Goal: Find specific page/section: Find specific page/section

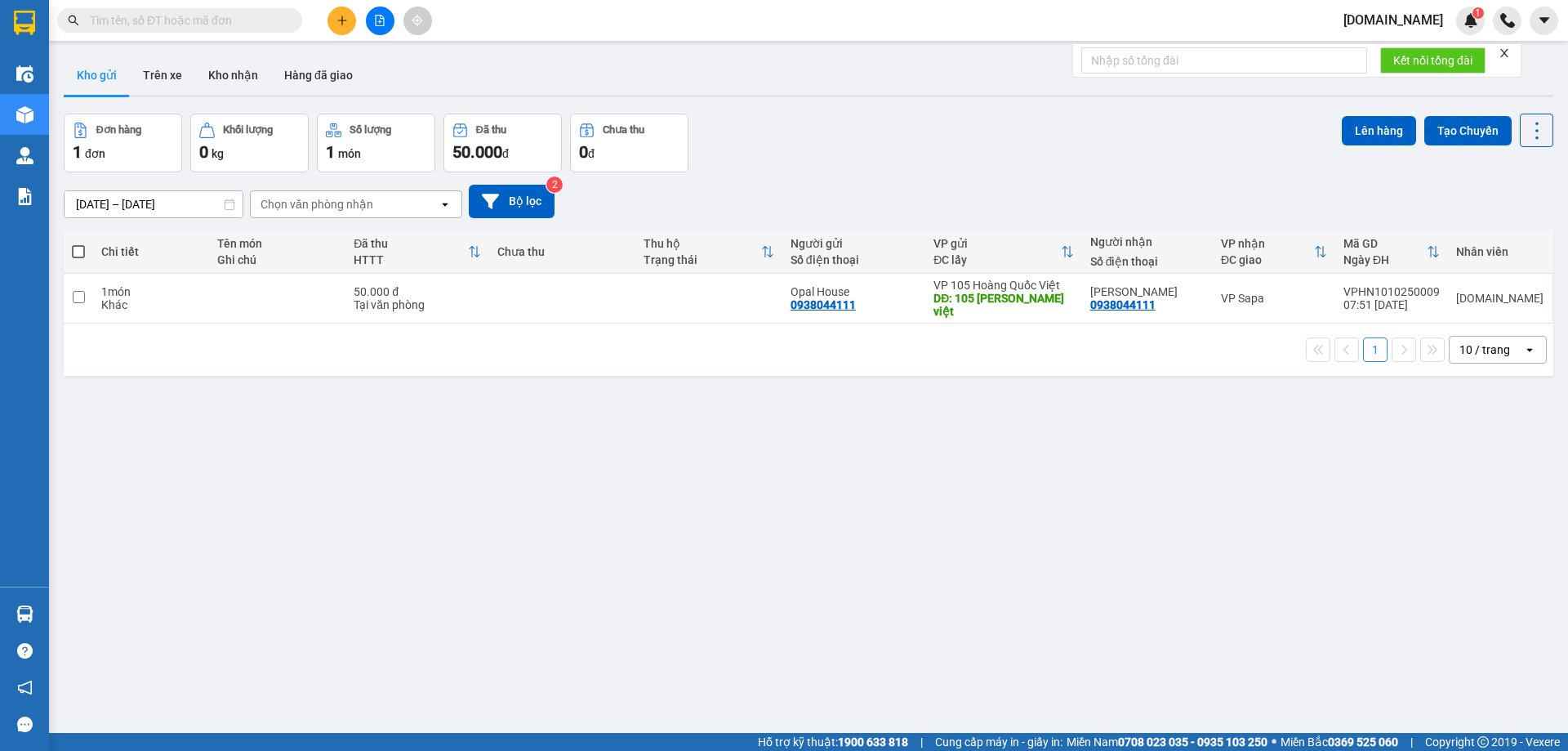
click at [187, 25] on input "text" at bounding box center [186, 20] width 193 height 18
type input "9"
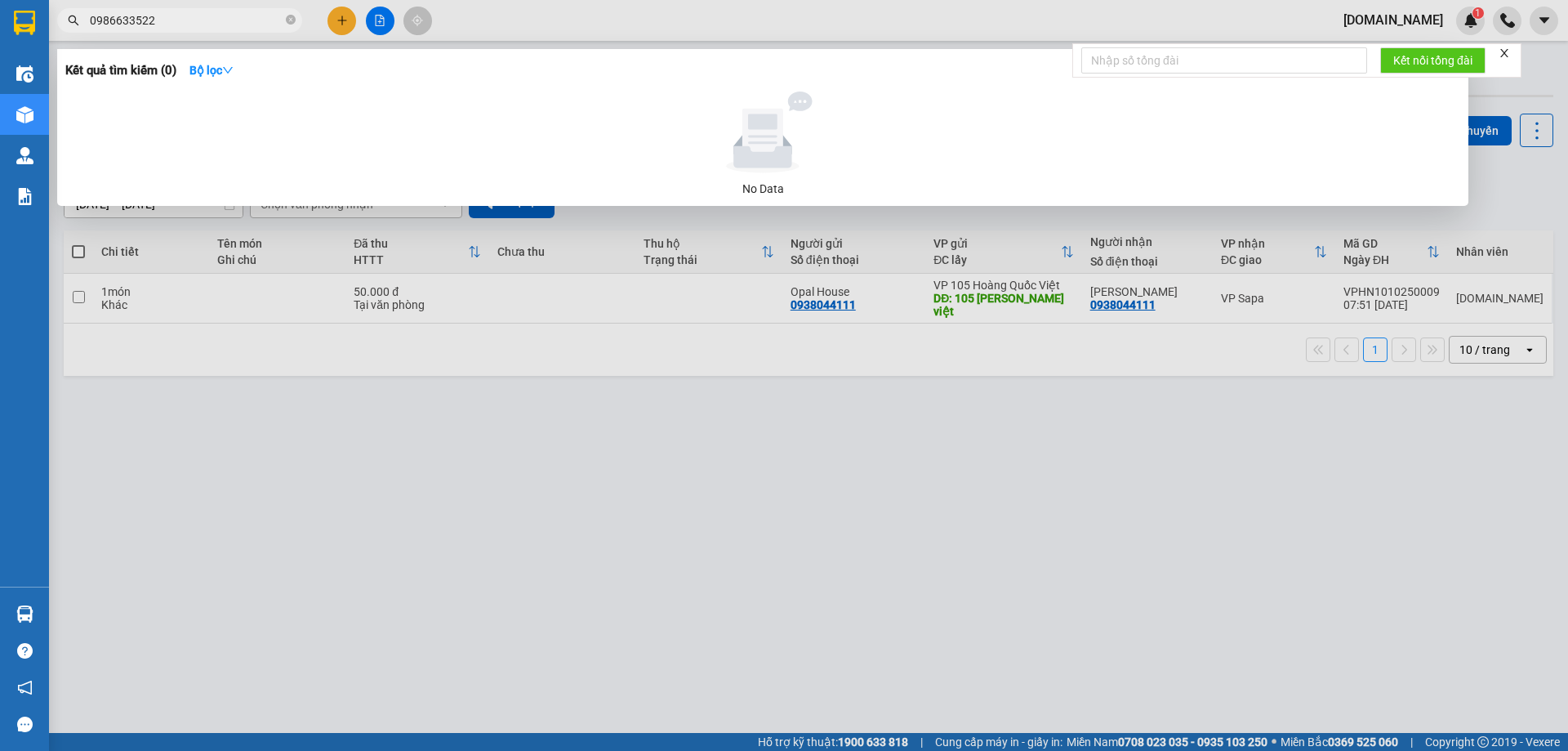
click at [138, 25] on input "0986633522" at bounding box center [186, 20] width 193 height 18
click at [123, 22] on input "0986633522" at bounding box center [186, 20] width 193 height 18
click at [125, 24] on input "0986633522" at bounding box center [186, 20] width 193 height 18
click at [119, 23] on input "0986633522" at bounding box center [186, 20] width 193 height 18
drag, startPoint x: 119, startPoint y: 23, endPoint x: 76, endPoint y: 27, distance: 43.2
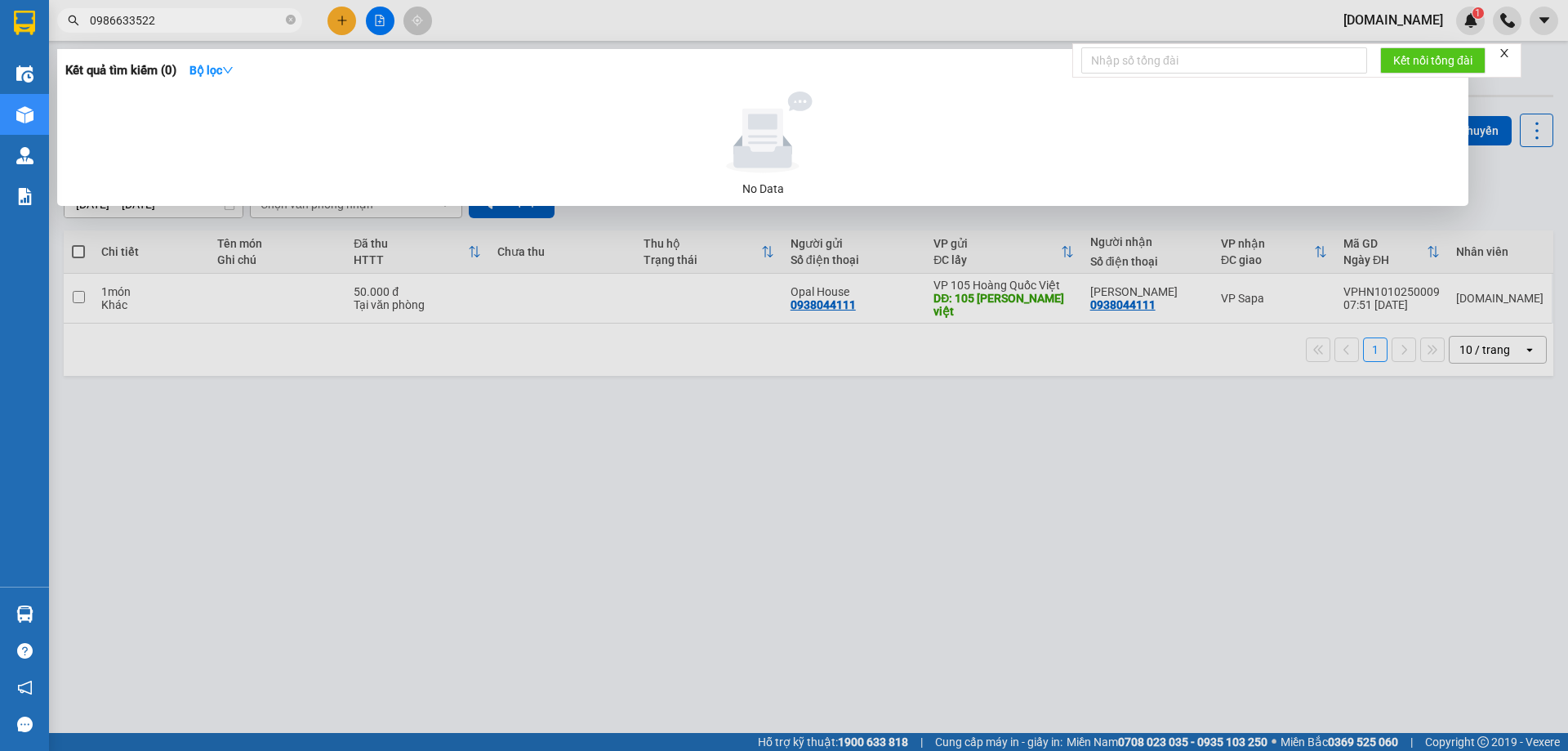
click at [76, 27] on span "0986633522" at bounding box center [180, 20] width 245 height 25
click at [123, 28] on input "0986633522" at bounding box center [186, 20] width 193 height 18
click at [126, 28] on input "0986633522" at bounding box center [186, 20] width 193 height 18
type input "0986633522"
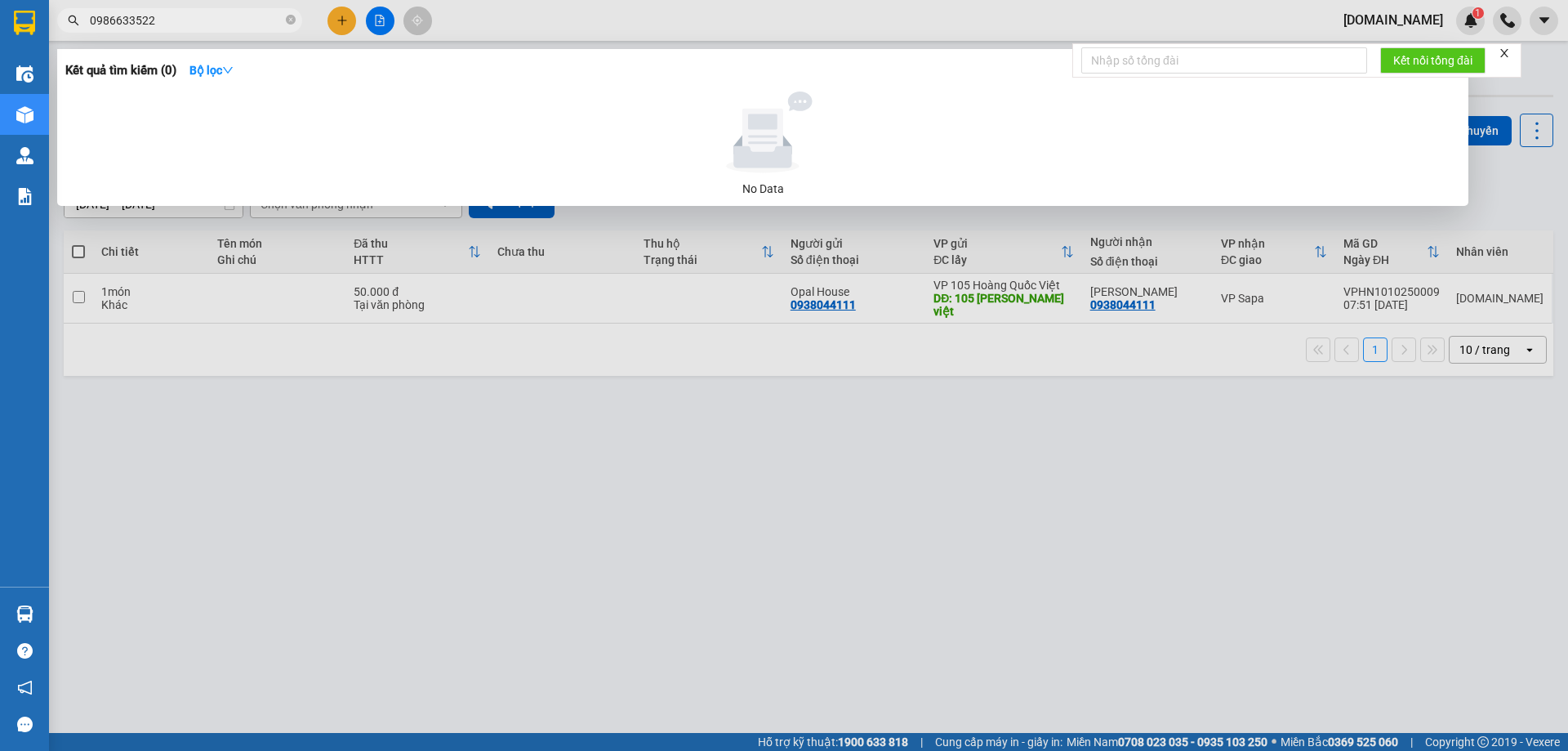
click at [171, 20] on input "0986633522" at bounding box center [186, 20] width 193 height 18
click at [227, 25] on input "0986633522" at bounding box center [186, 20] width 193 height 18
click at [123, 25] on input "0986633522" at bounding box center [186, 20] width 193 height 18
click at [187, 24] on input "0986633522" at bounding box center [186, 20] width 193 height 18
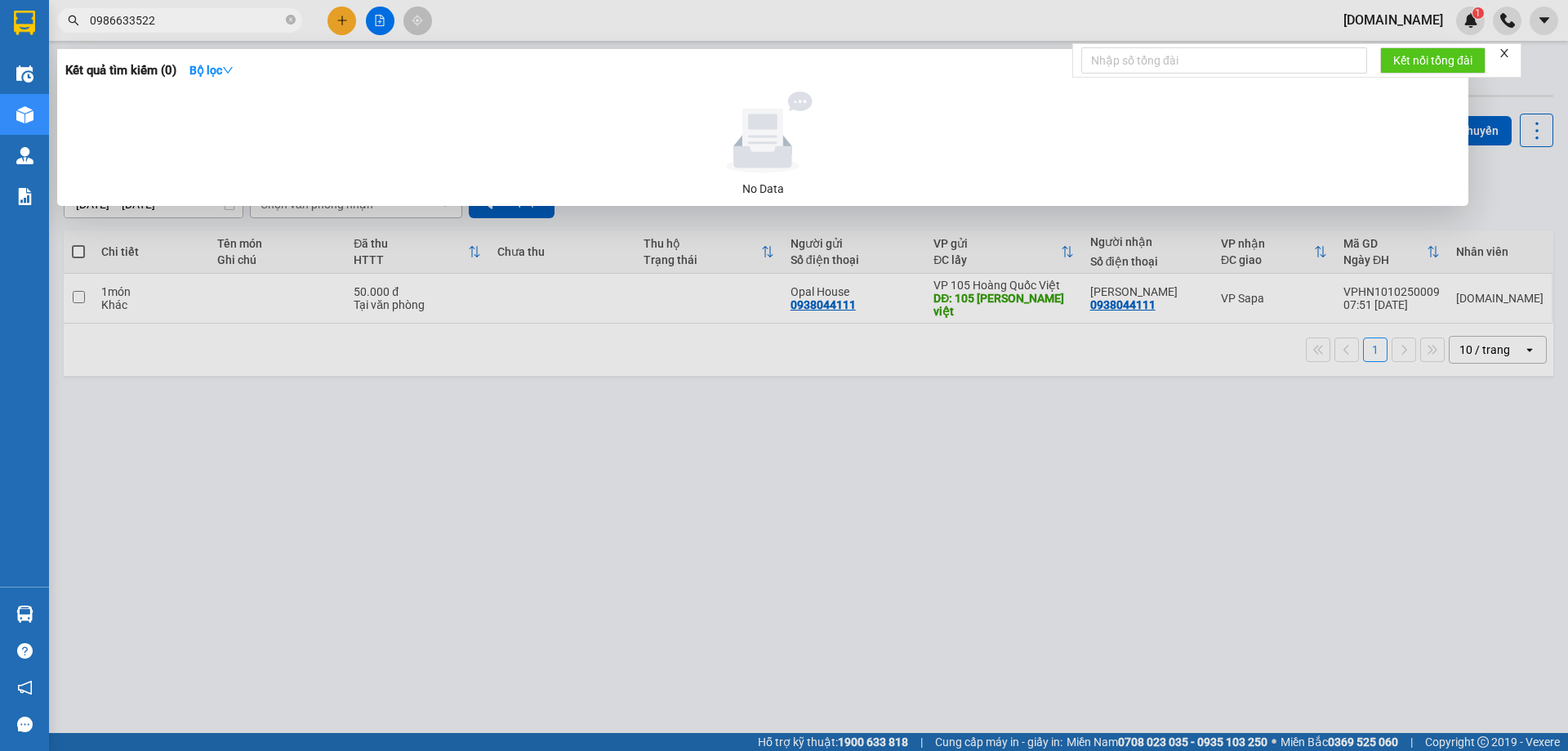
click at [197, 19] on input "0986633522" at bounding box center [186, 20] width 193 height 18
click at [156, 21] on input "0986633522" at bounding box center [186, 20] width 193 height 18
drag, startPoint x: 131, startPoint y: 22, endPoint x: 173, endPoint y: 22, distance: 42.0
click at [173, 22] on input "0986633522" at bounding box center [186, 20] width 193 height 18
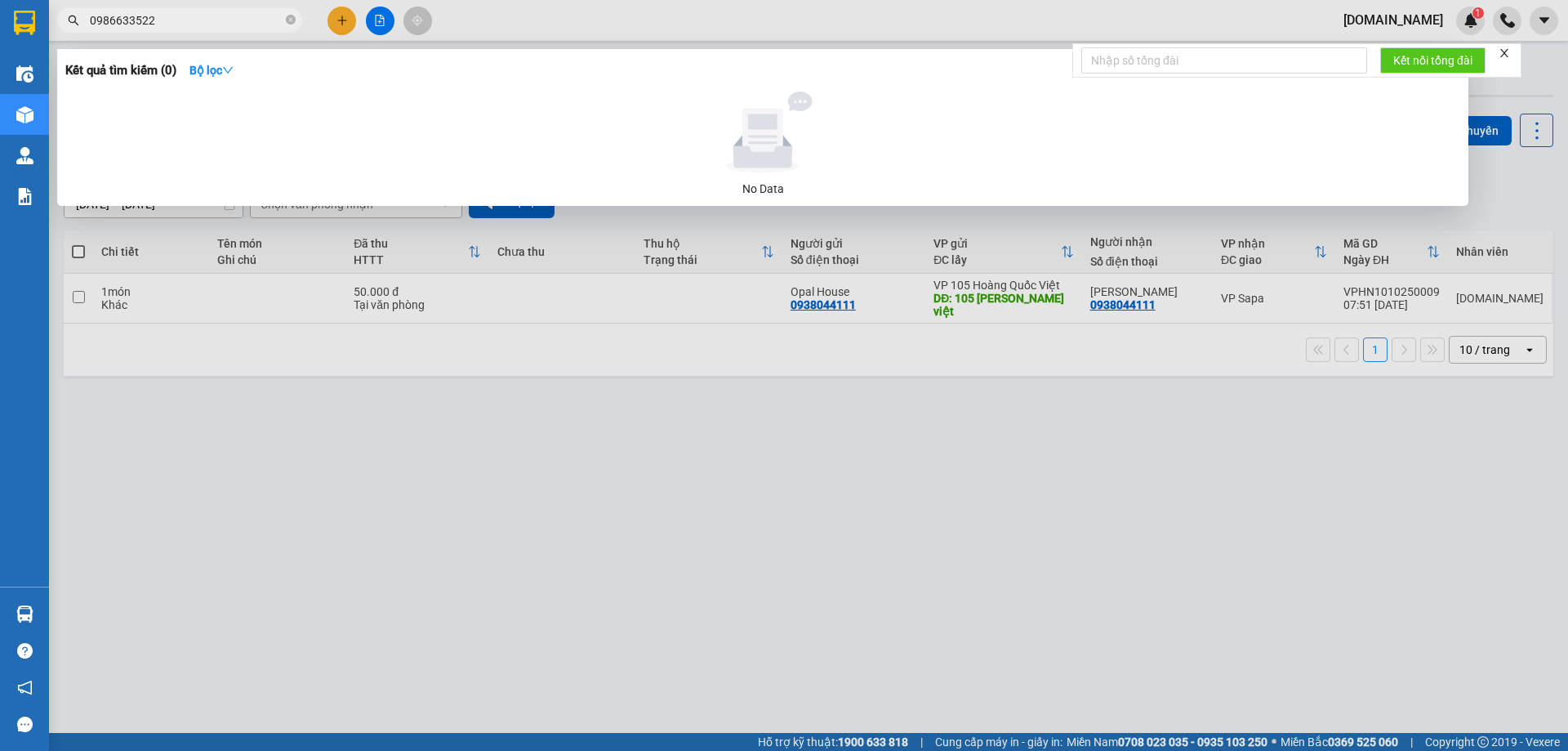
click at [130, 25] on input "0986633522" at bounding box center [186, 20] width 193 height 18
drag, startPoint x: 127, startPoint y: 24, endPoint x: 159, endPoint y: 22, distance: 32.1
click at [159, 22] on input "0986633522" at bounding box center [186, 20] width 193 height 18
click at [114, 20] on input "0986633522" at bounding box center [186, 20] width 193 height 18
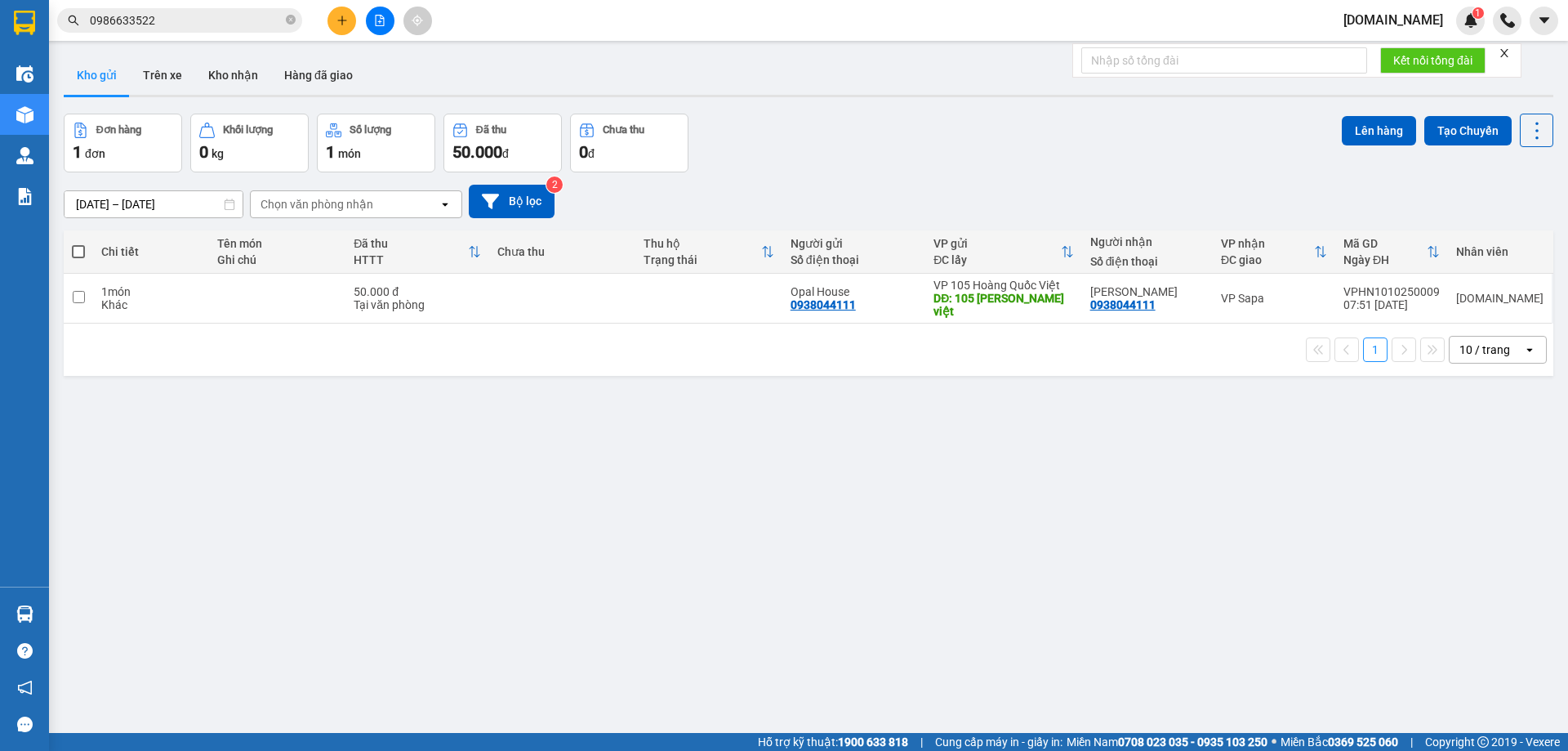
click at [506, 152] on span "đ" at bounding box center [506, 154] width 7 height 13
